Goal: Task Accomplishment & Management: Manage account settings

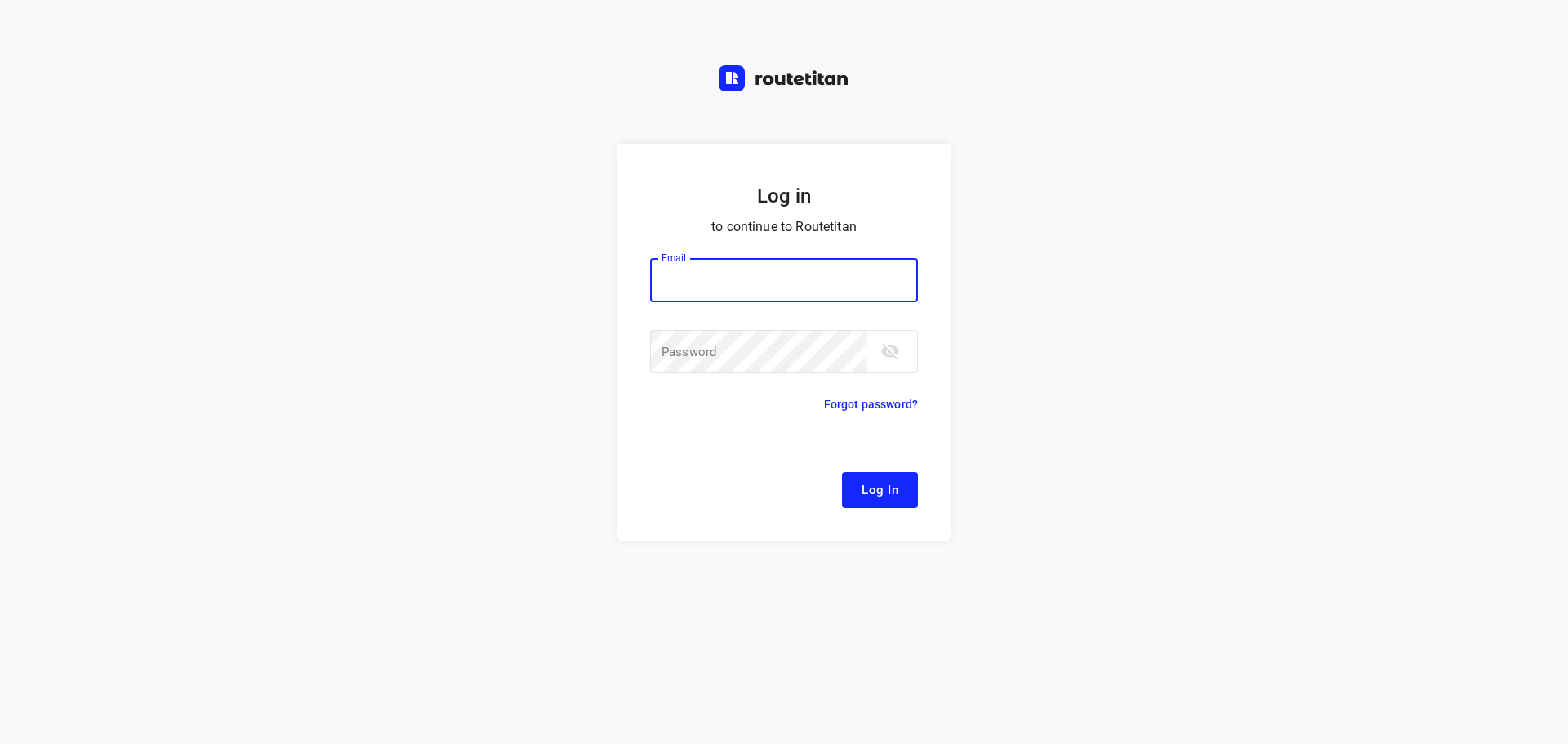
click at [841, 280] on input "email" at bounding box center [784, 280] width 268 height 44
type input "remco@fruitopjewerk.nl"
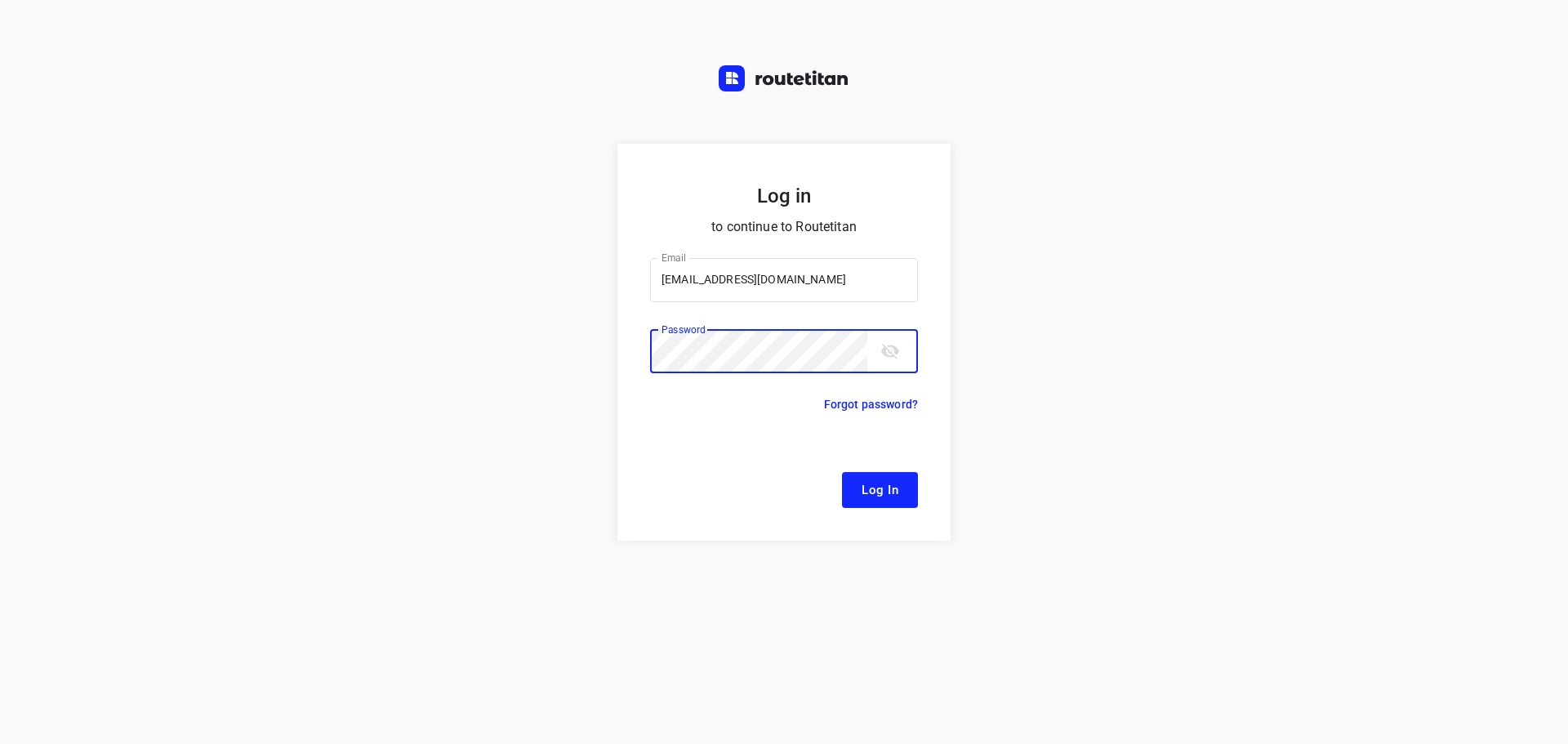
click at [842, 472] on button "Log In" at bounding box center [880, 489] width 76 height 36
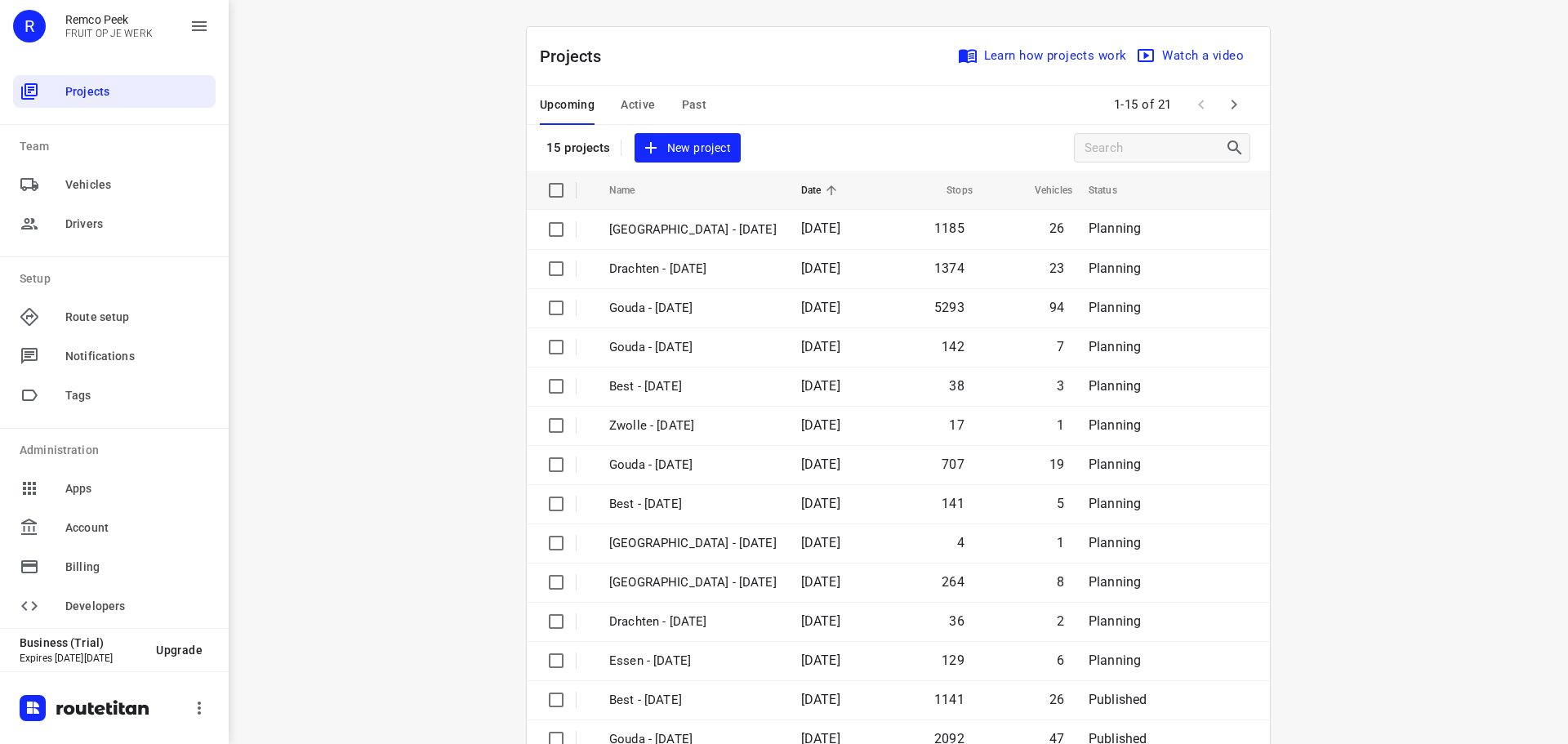
click at [652, 107] on div "Upcoming Active Past" at bounding box center [637, 105] width 193 height 39
click at [642, 104] on span "Active" at bounding box center [638, 105] width 34 height 21
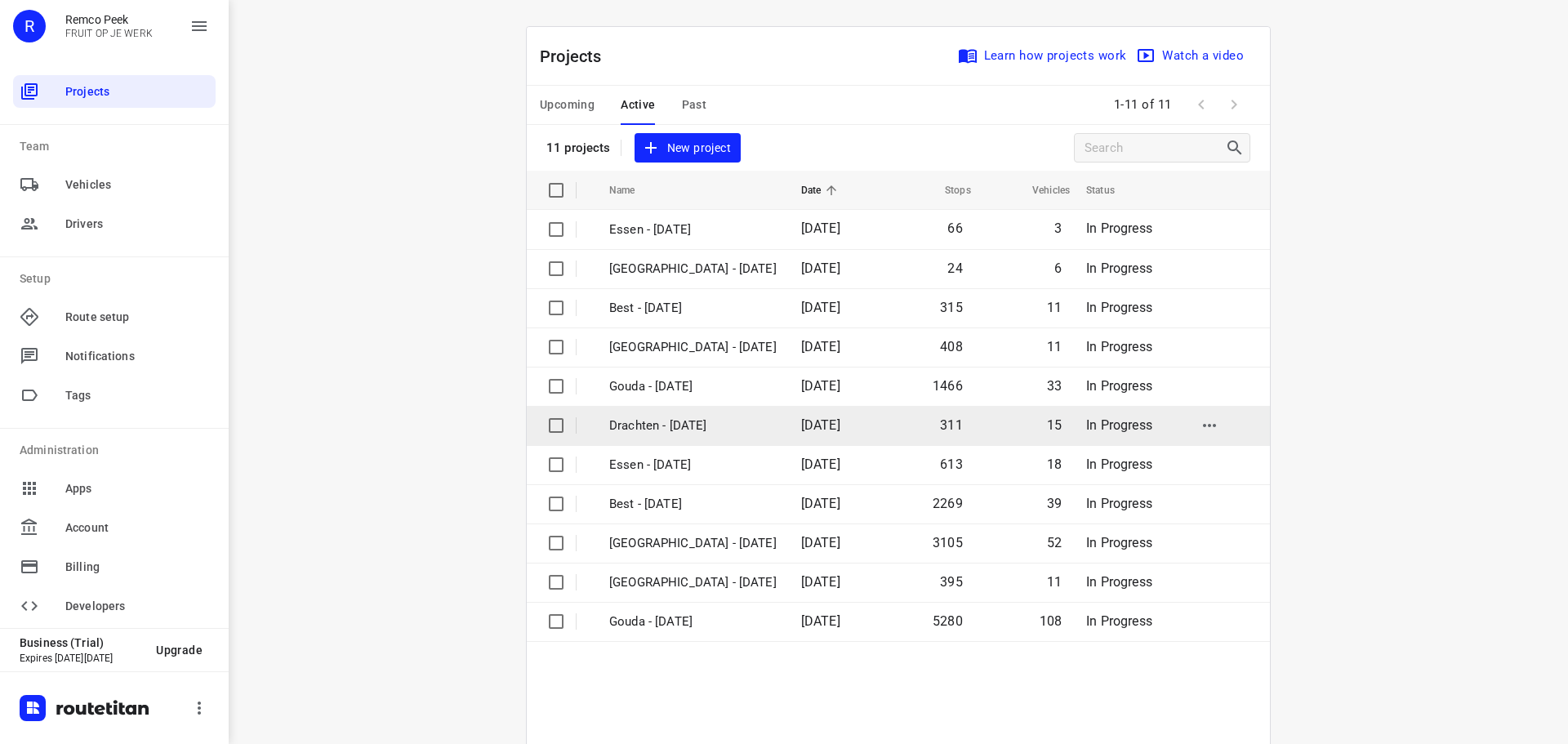
click at [661, 431] on p "Drachten - Tuesday" at bounding box center [692, 426] width 167 height 19
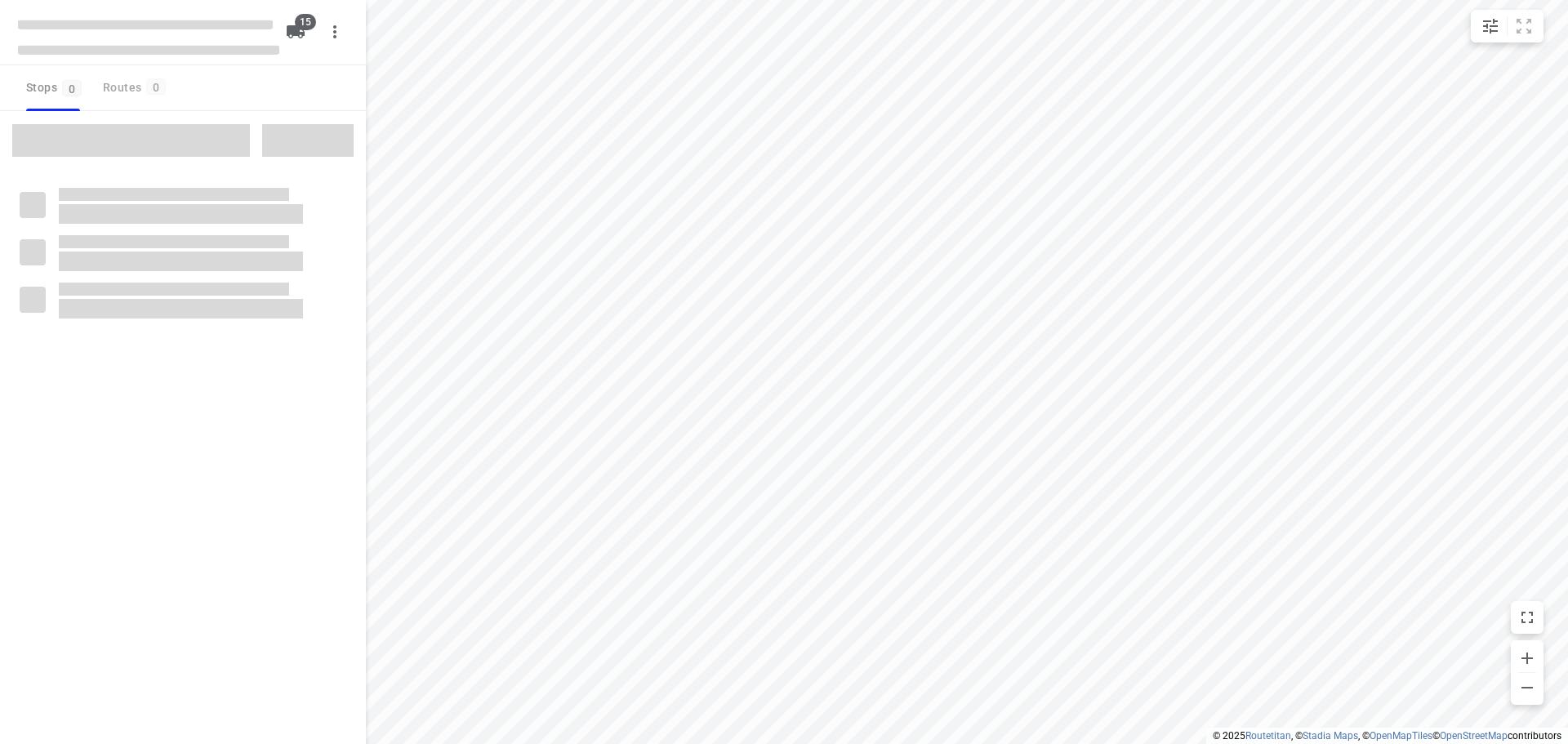
checkbox input "true"
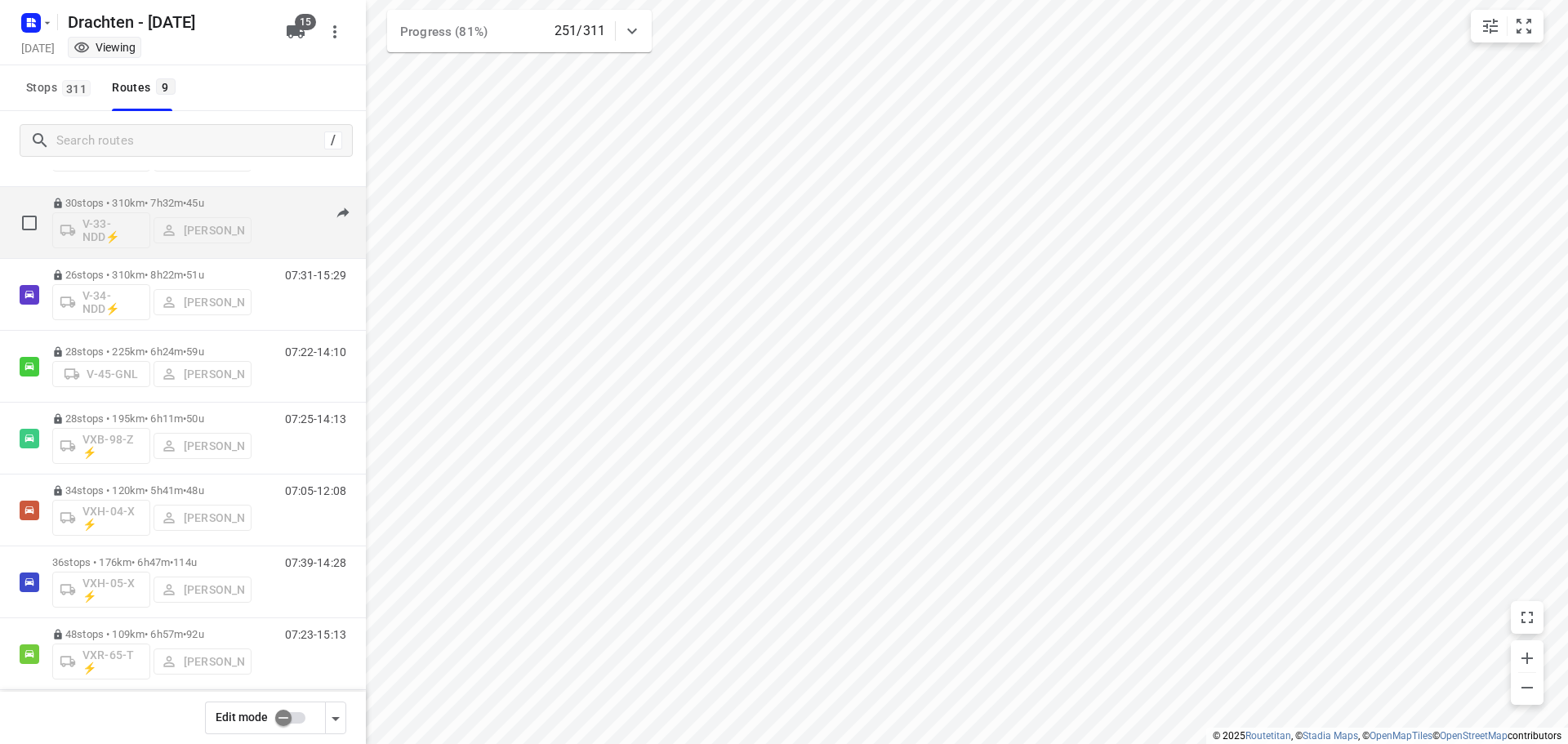
scroll to position [178, 0]
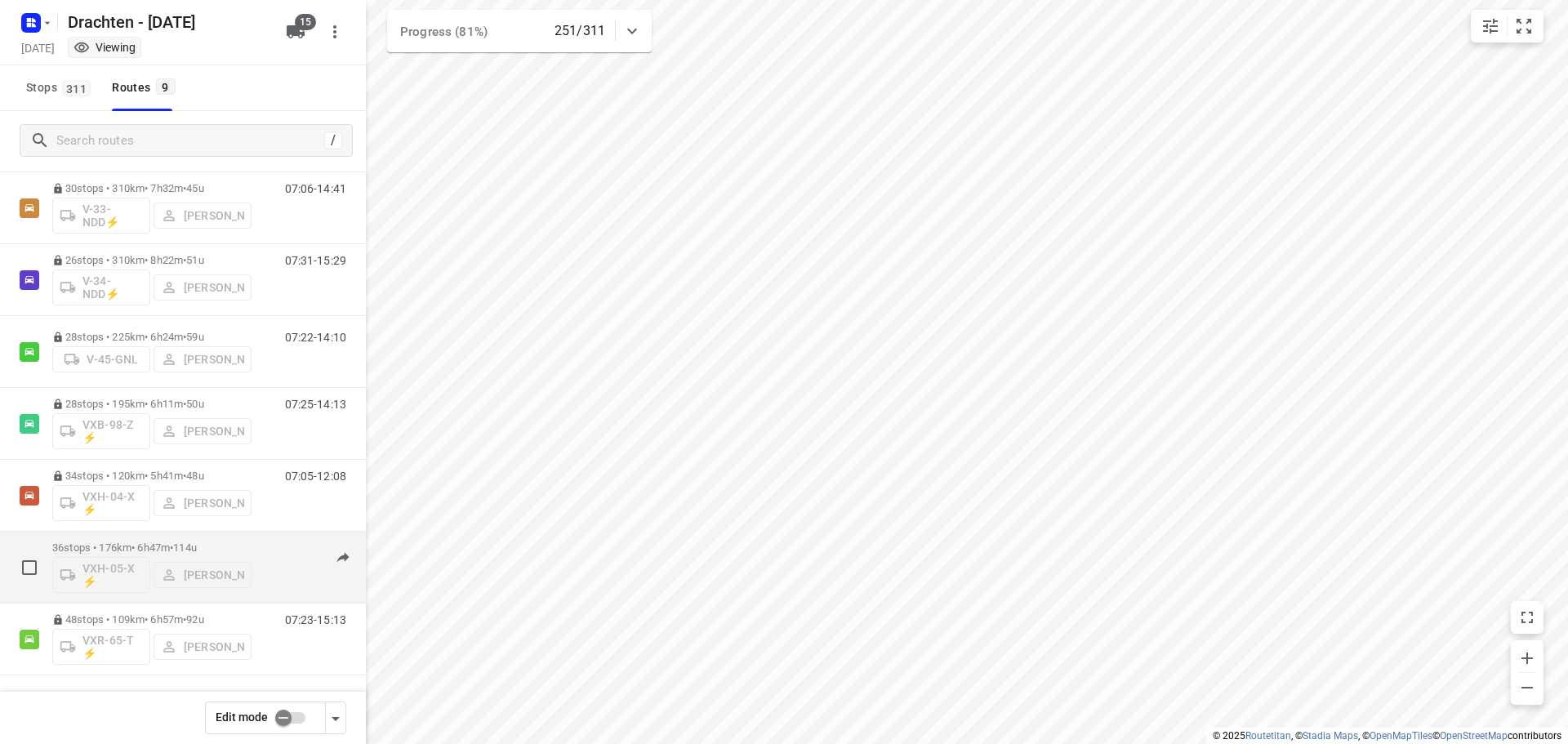
click at [173, 542] on span "•" at bounding box center [171, 548] width 3 height 12
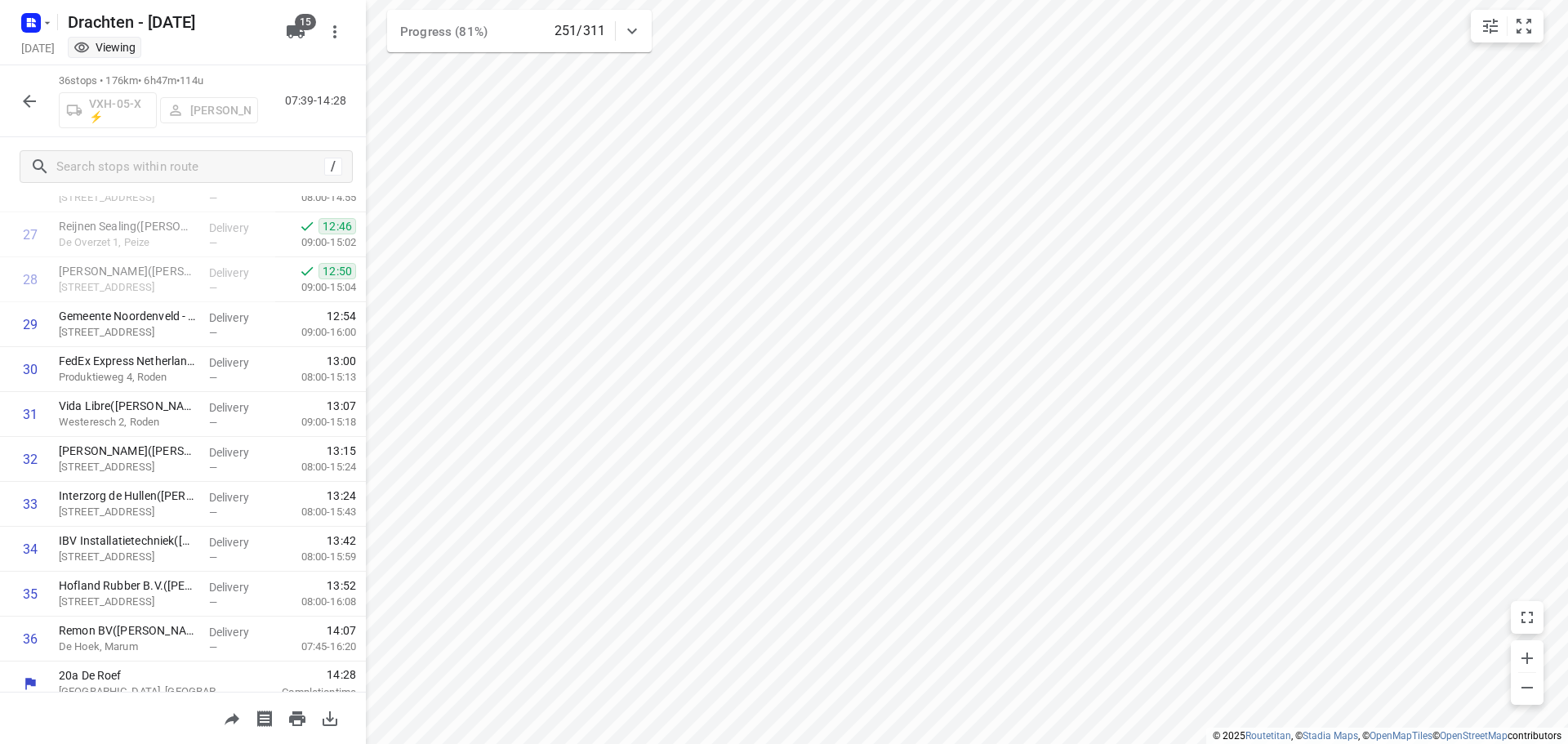
scroll to position [1248, 0]
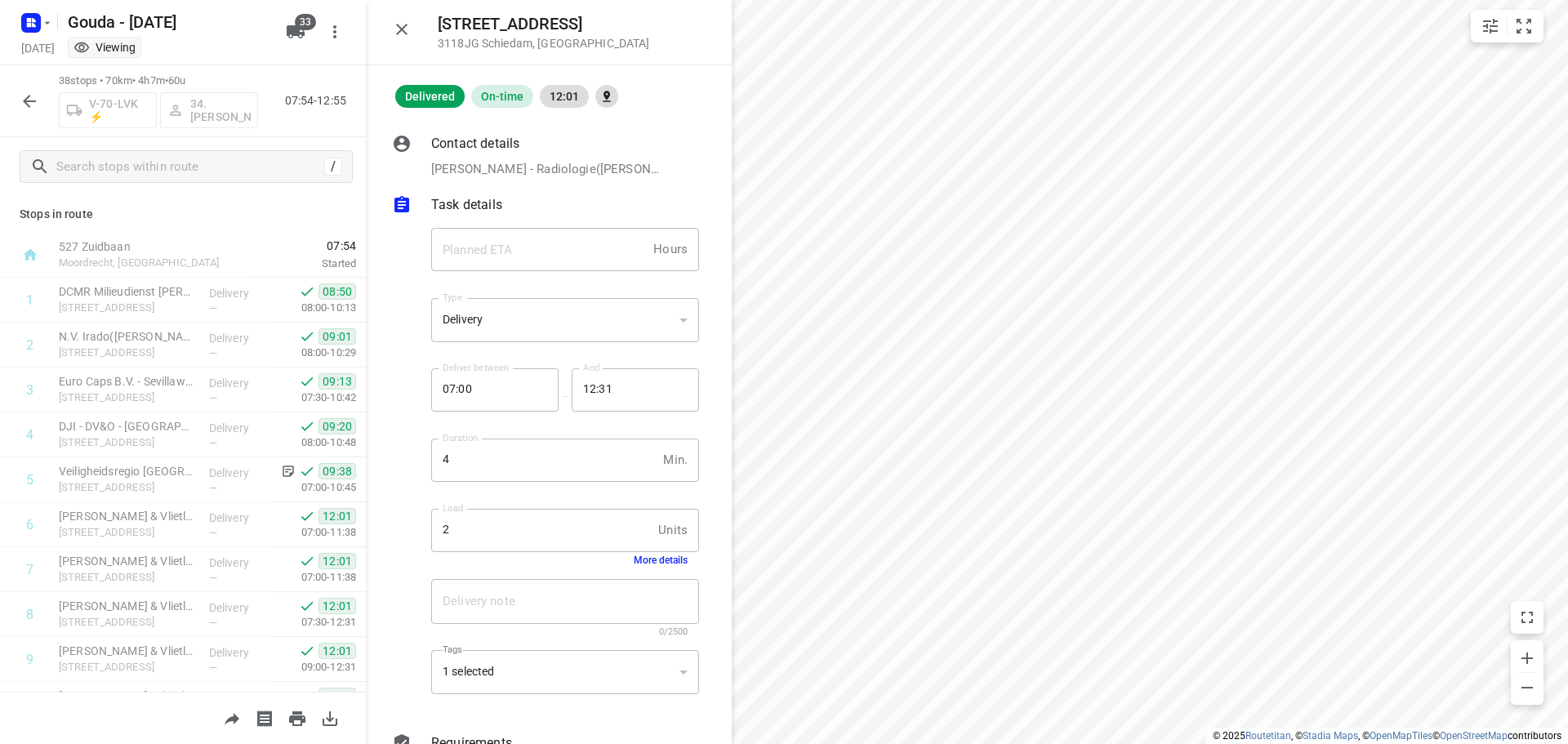
scroll to position [245, 0]
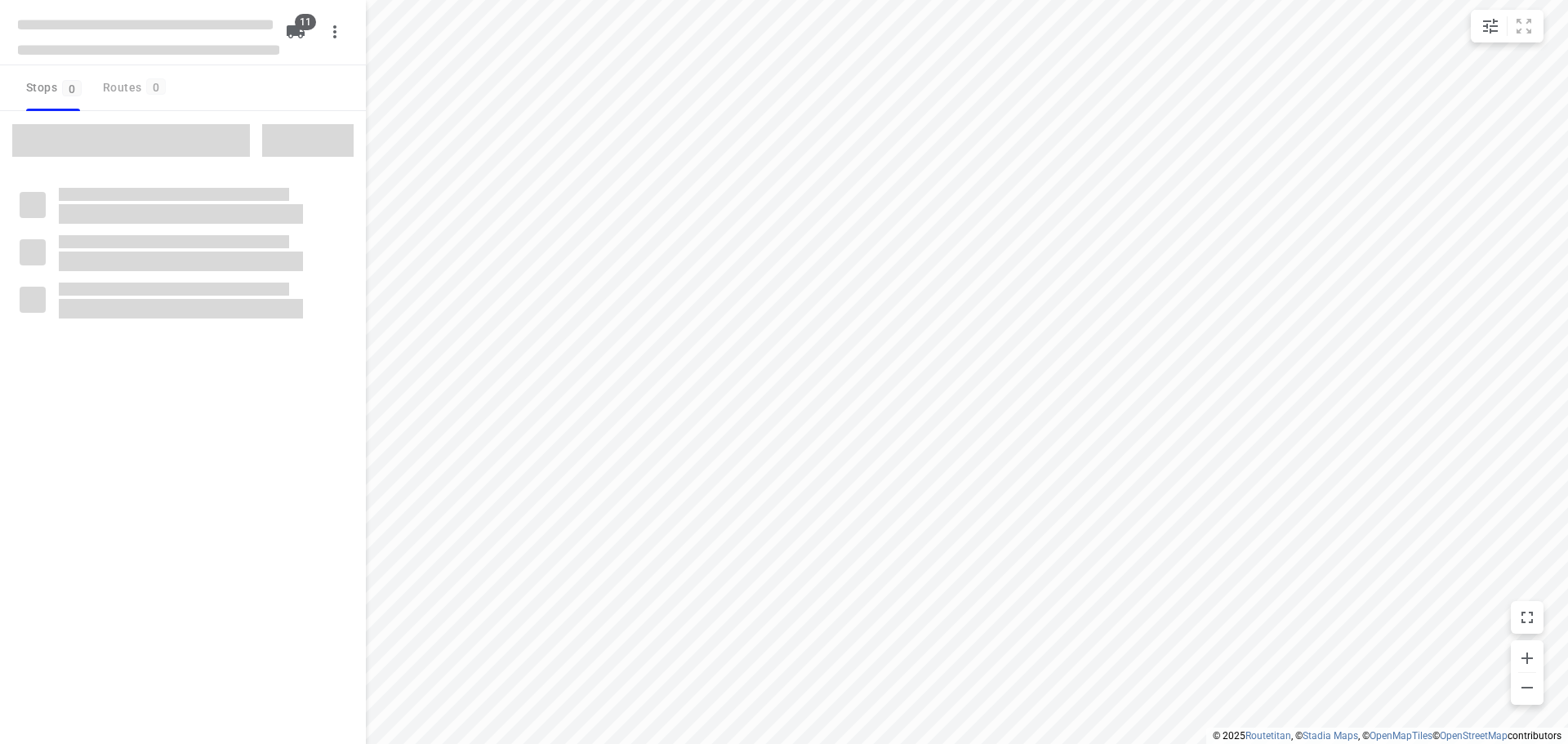
checkbox input "true"
